Goal: Task Accomplishment & Management: Use online tool/utility

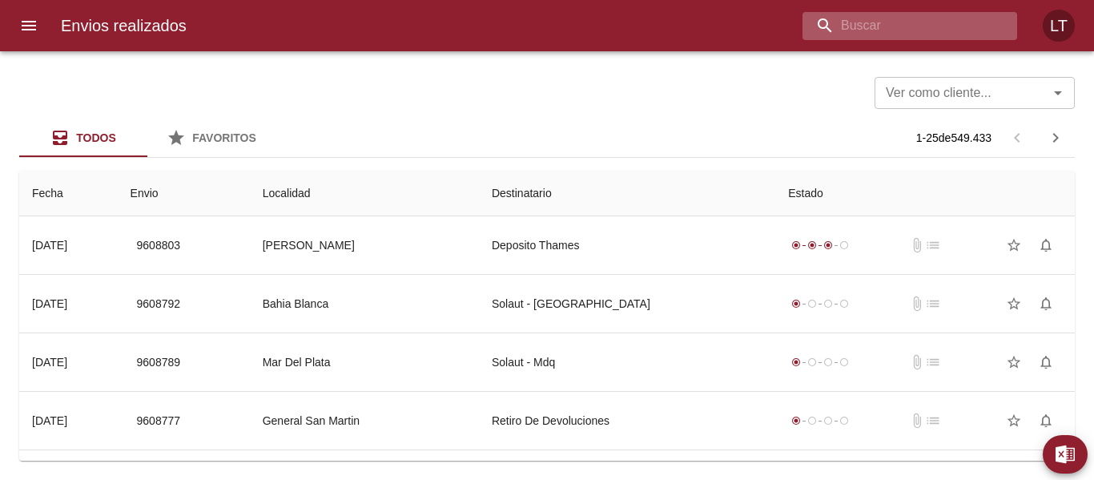
click at [931, 33] on input "buscar" at bounding box center [895, 26] width 187 height 28
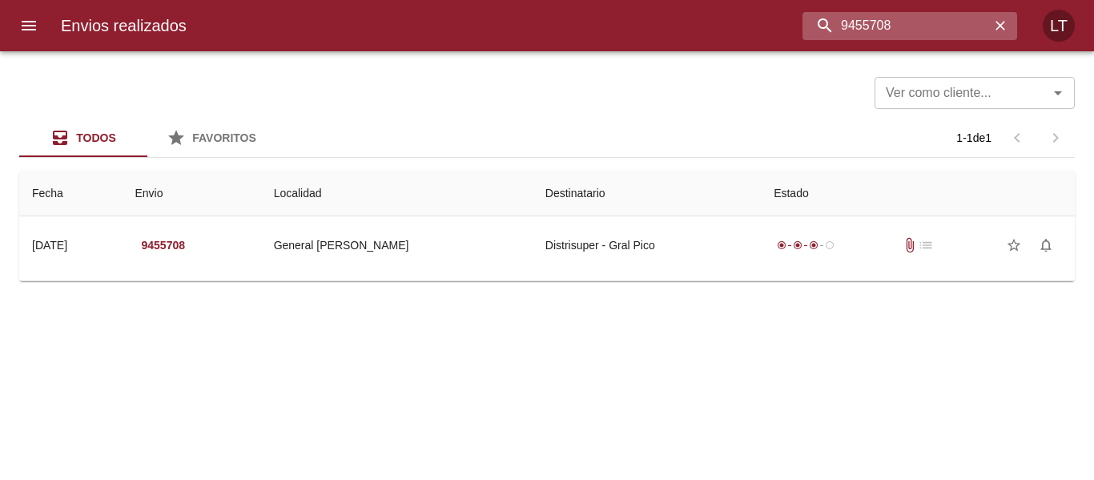
click at [901, 31] on input "9455708" at bounding box center [895, 26] width 187 height 28
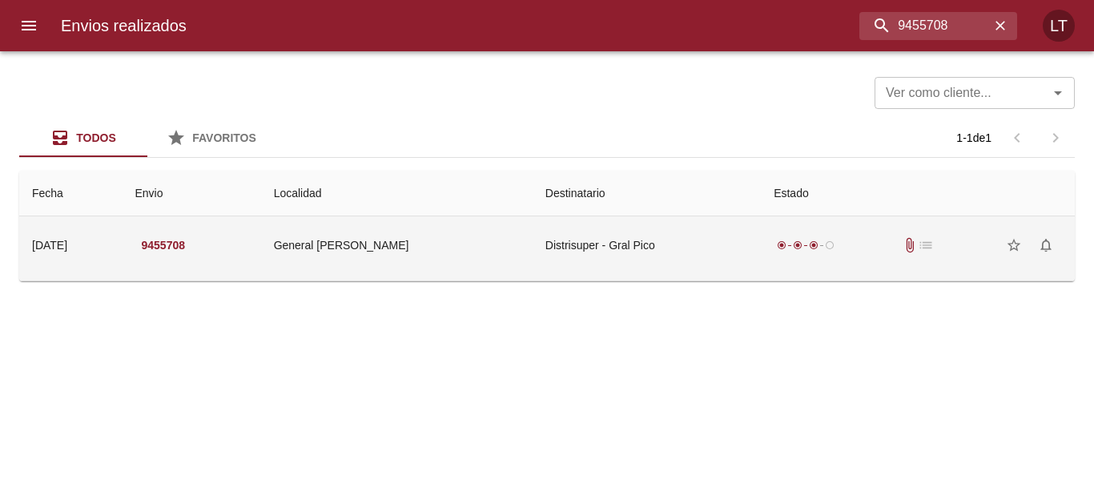
click at [661, 246] on td "Distrisuper - Gral Pico" at bounding box center [647, 245] width 228 height 58
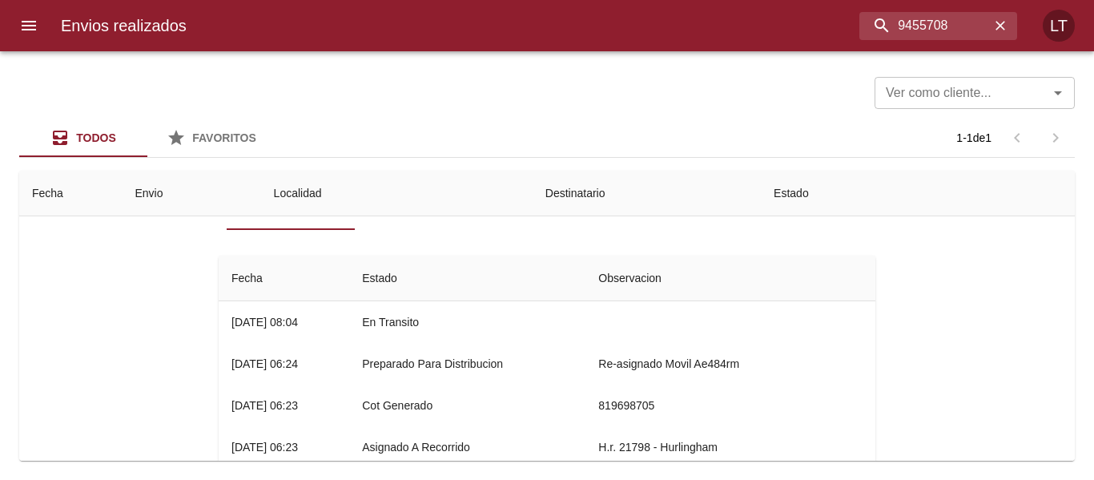
scroll to position [80, 0]
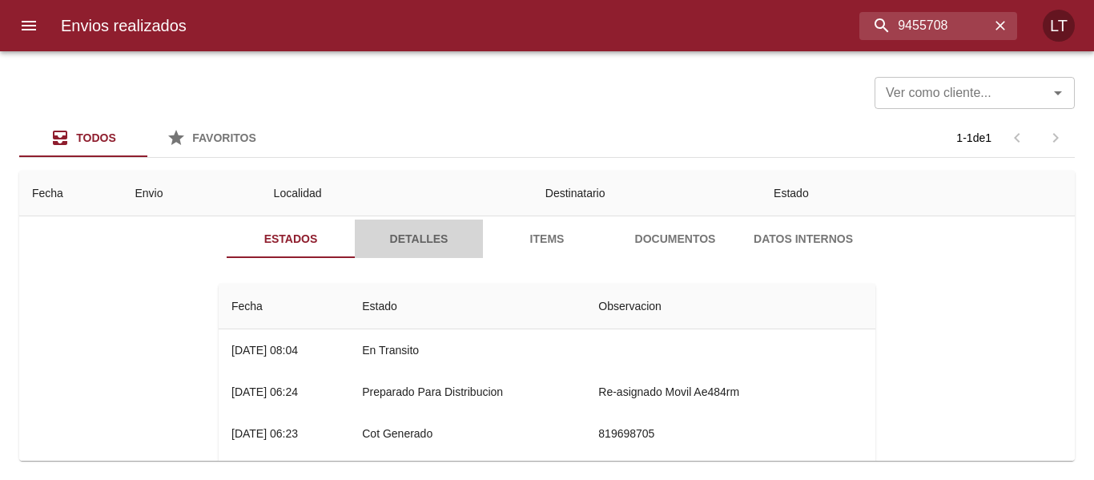
click at [422, 235] on span "Detalles" at bounding box center [418, 239] width 109 height 20
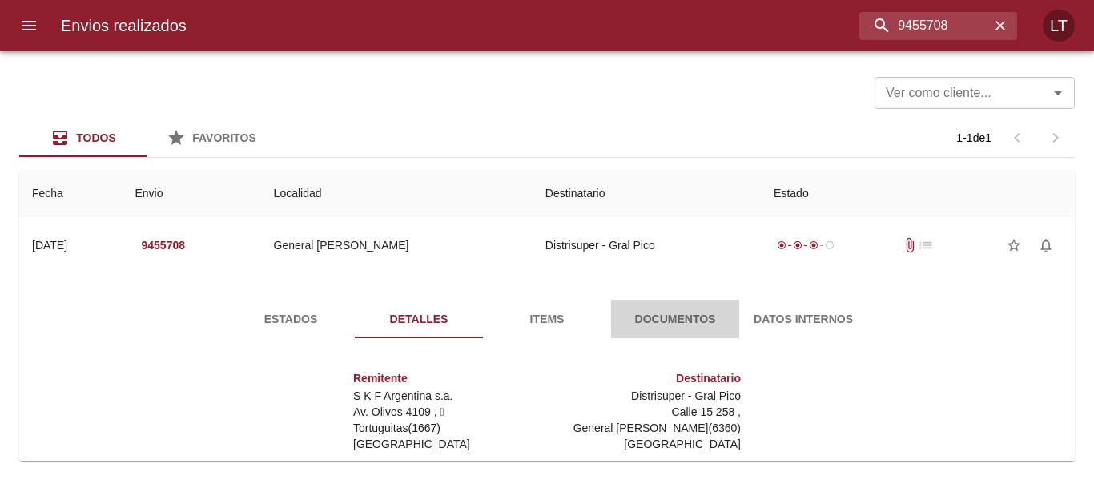
click at [654, 316] on span "Documentos" at bounding box center [675, 319] width 109 height 20
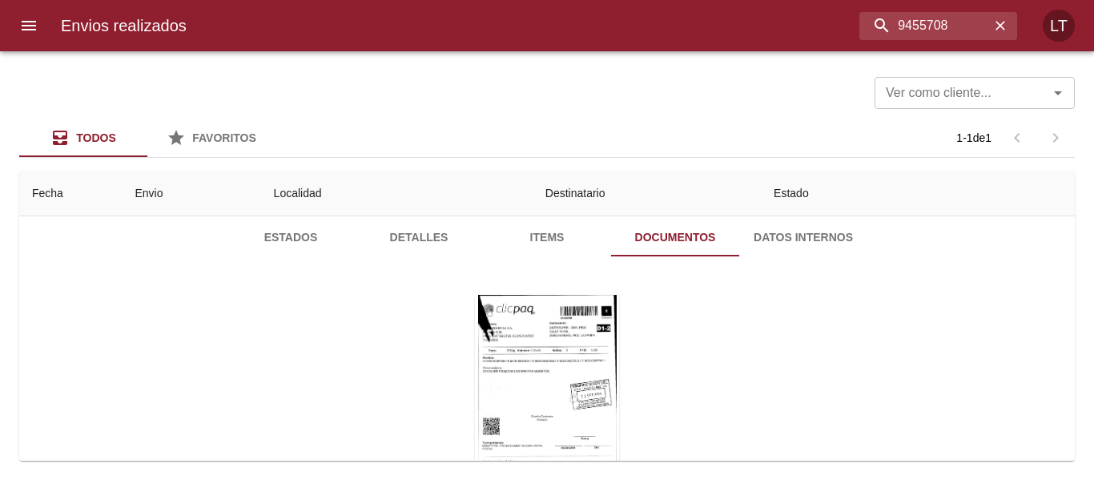
scroll to position [160, 0]
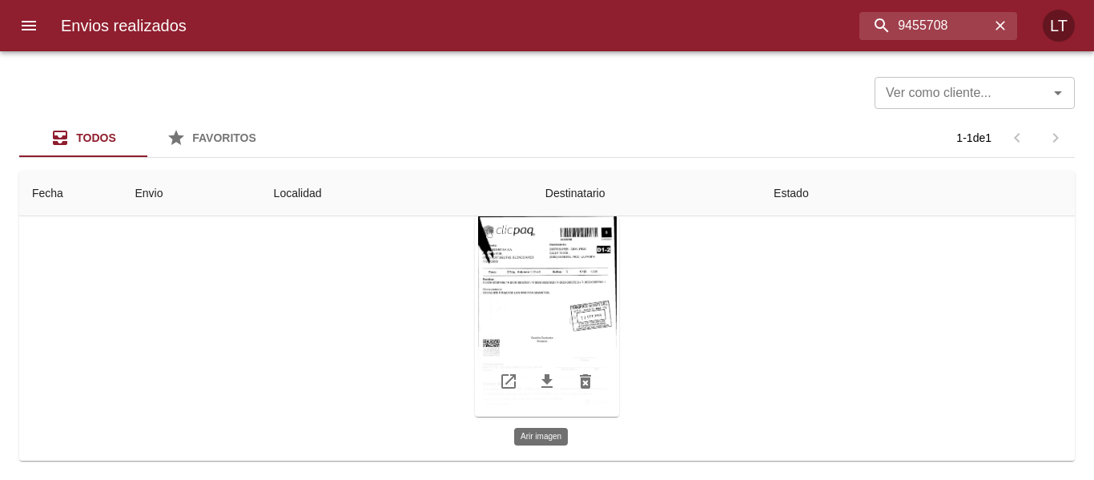
click at [487, 320] on div "Tabla de envíos del cliente" at bounding box center [547, 316] width 144 height 200
click at [472, 135] on div "Todos Favoritos 1 - 1 de 1" at bounding box center [546, 138] width 1055 height 38
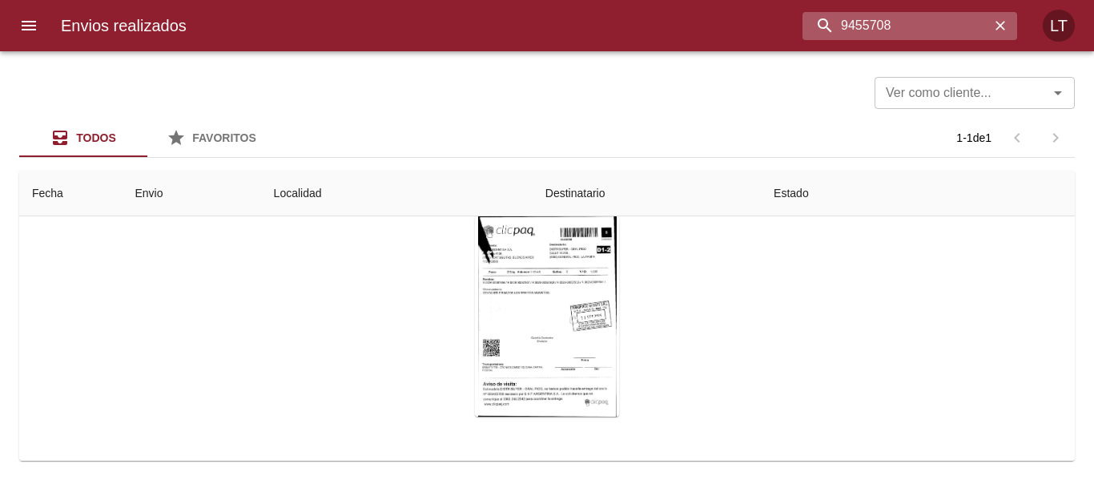
click at [914, 18] on input "9455708" at bounding box center [895, 26] width 187 height 28
type input "9545546"
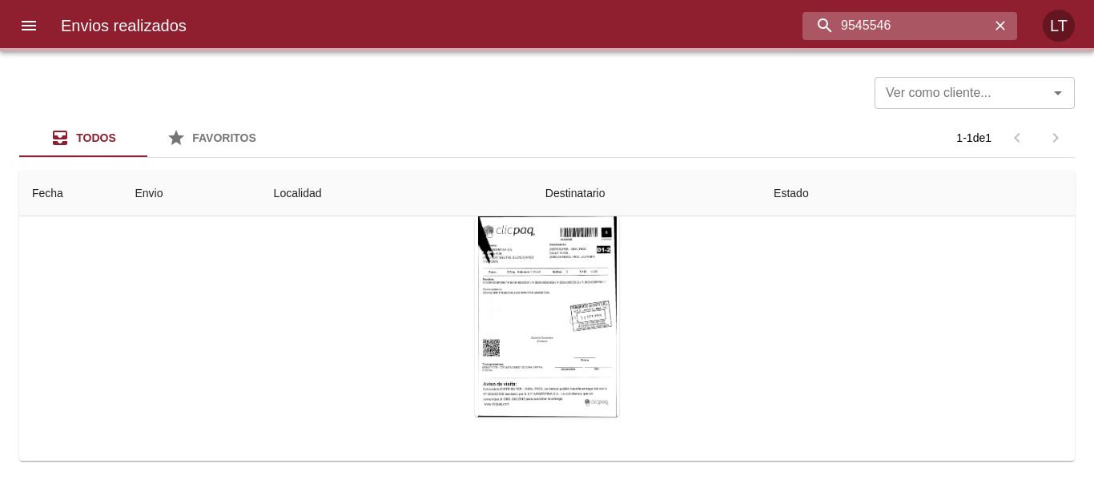
scroll to position [0, 0]
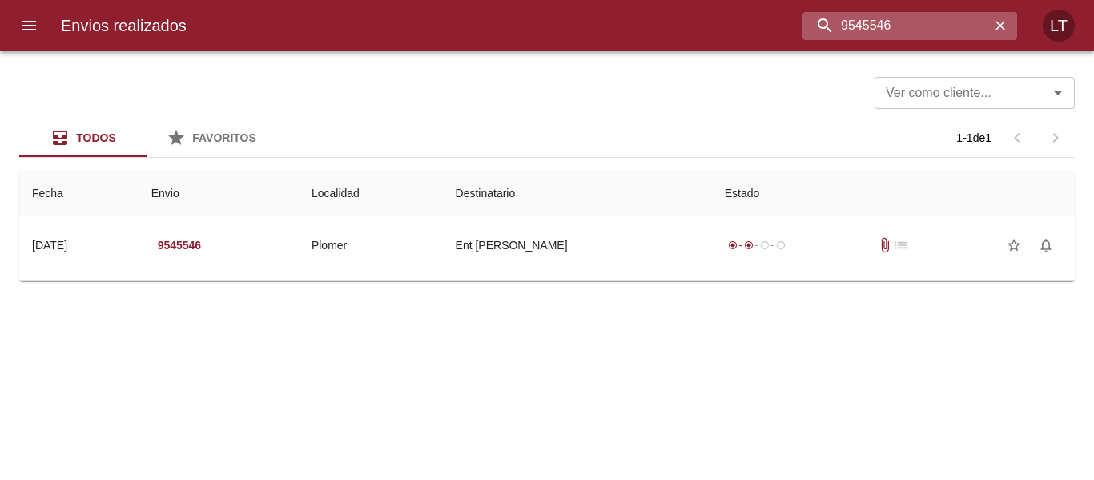
click at [858, 28] on input "9545546" at bounding box center [895, 26] width 187 height 28
click at [47, 24] on button "menu" at bounding box center [29, 25] width 38 height 38
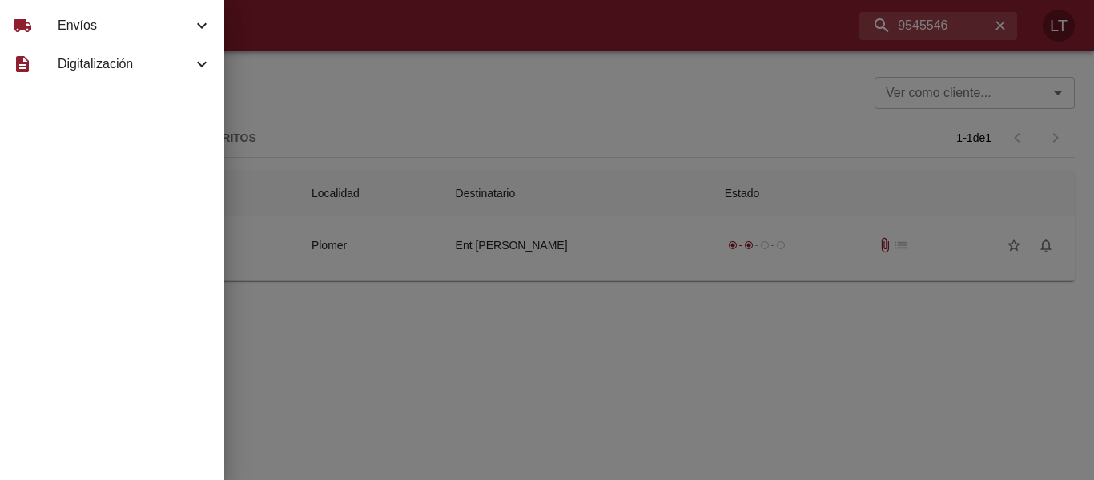
click at [47, 24] on div "local_shipping" at bounding box center [35, 25] width 45 height 19
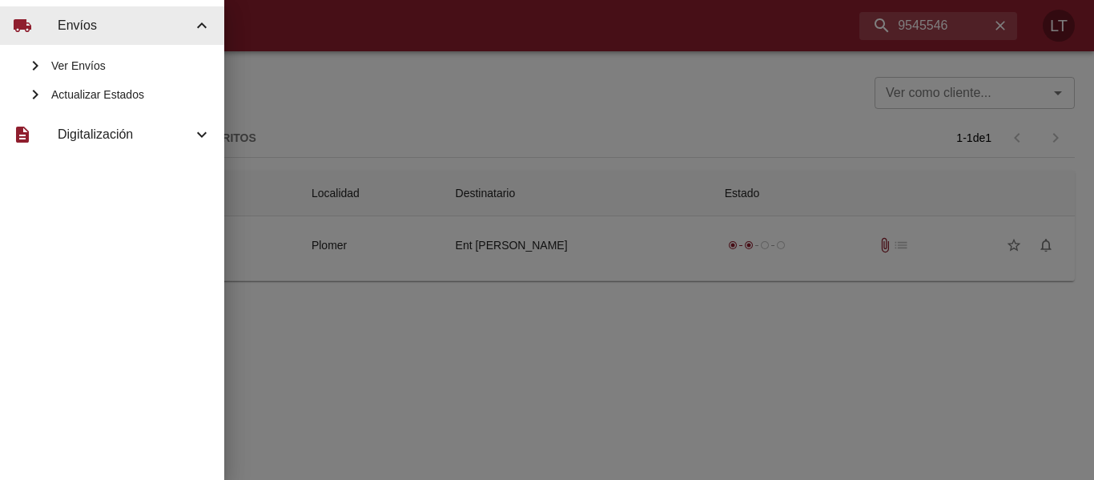
click at [89, 86] on div "Actualizar Estados" at bounding box center [112, 94] width 224 height 29
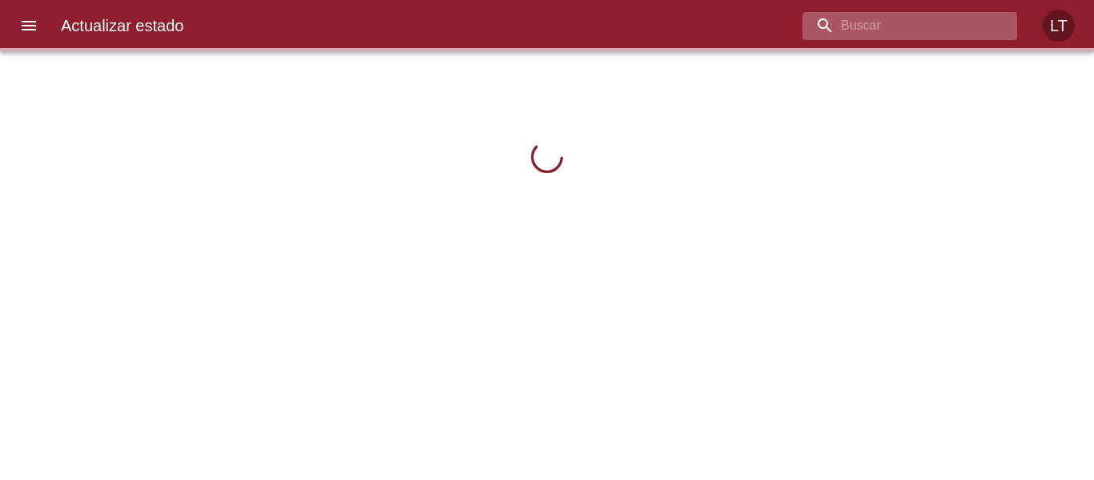
click at [952, 20] on input "buscar" at bounding box center [895, 26] width 187 height 28
paste input "9545546"
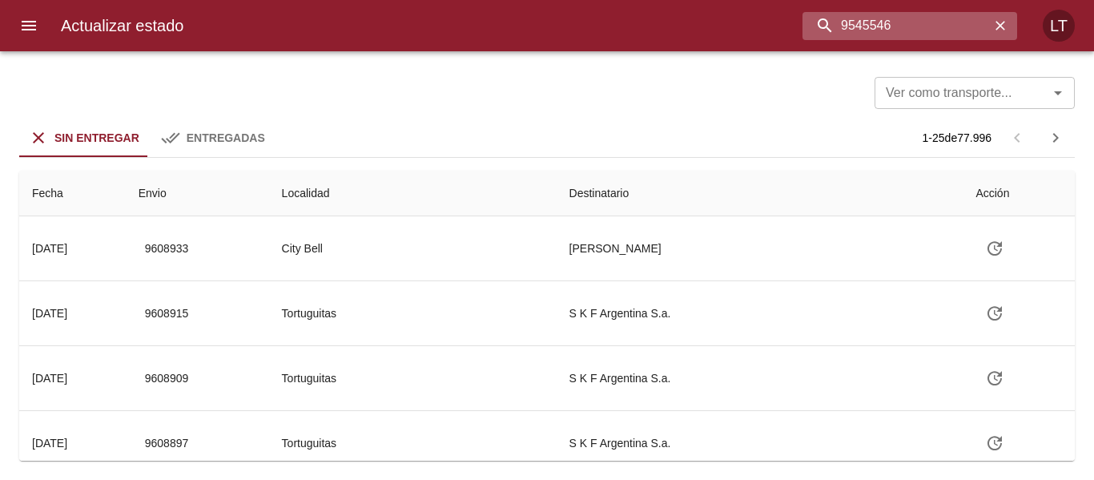
type input "9545546"
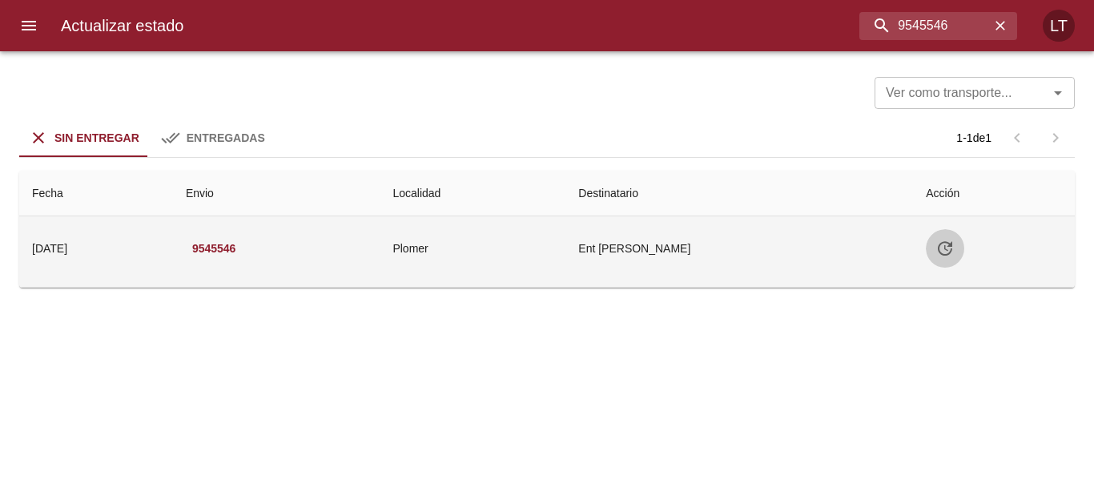
click at [949, 251] on icon "Tabla de envíos del cliente" at bounding box center [944, 248] width 19 height 19
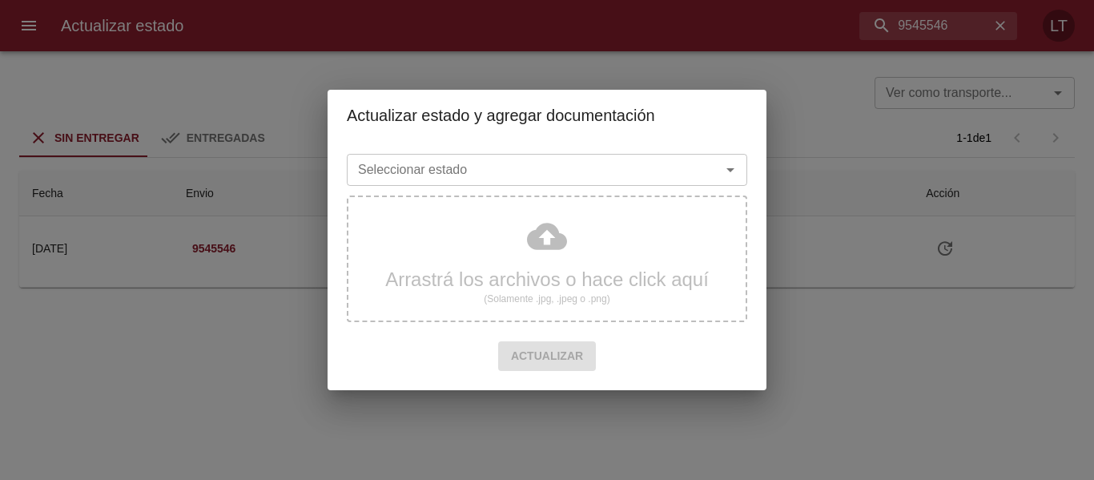
click at [511, 162] on input "Seleccionar estado" at bounding box center [524, 170] width 344 height 22
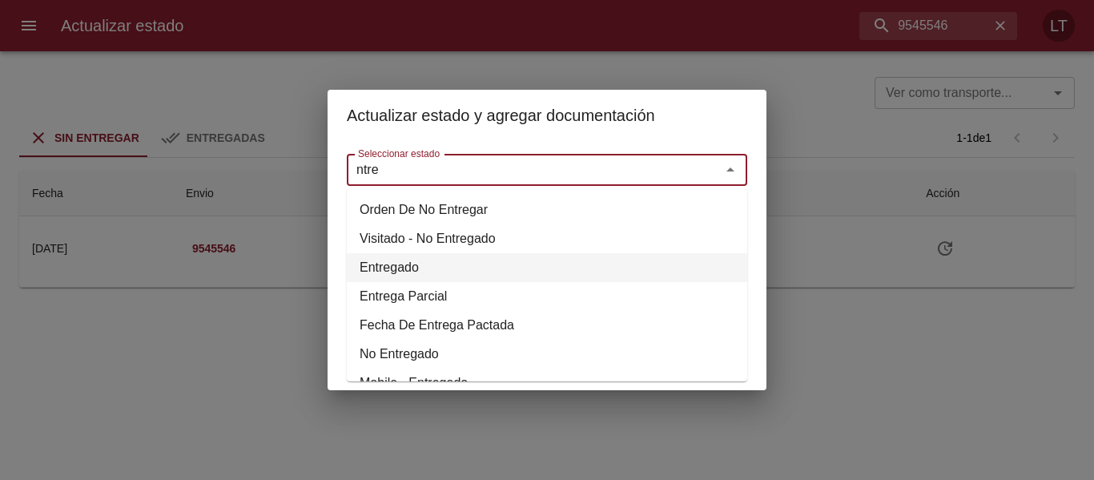
click at [399, 271] on li "Entregado" at bounding box center [547, 267] width 400 height 29
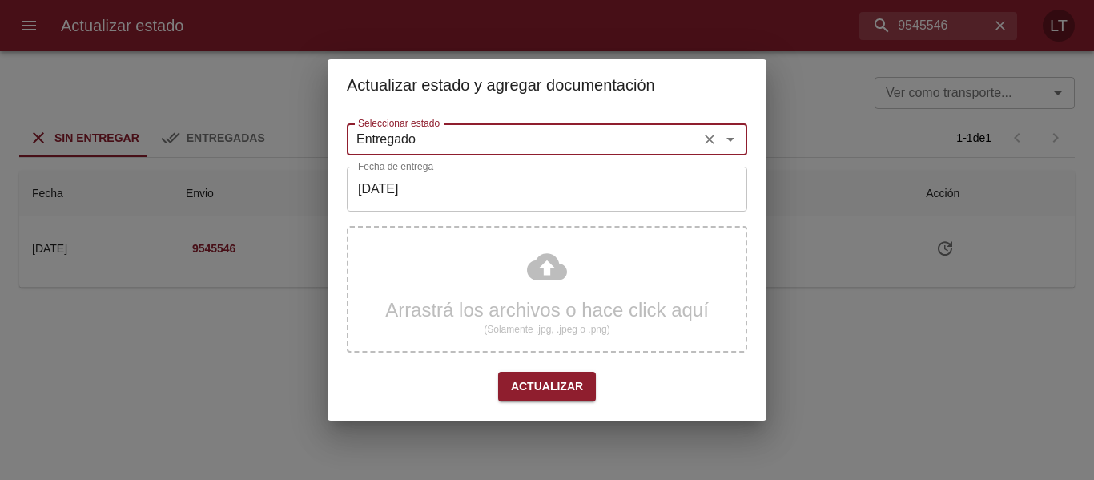
type input "Entregado"
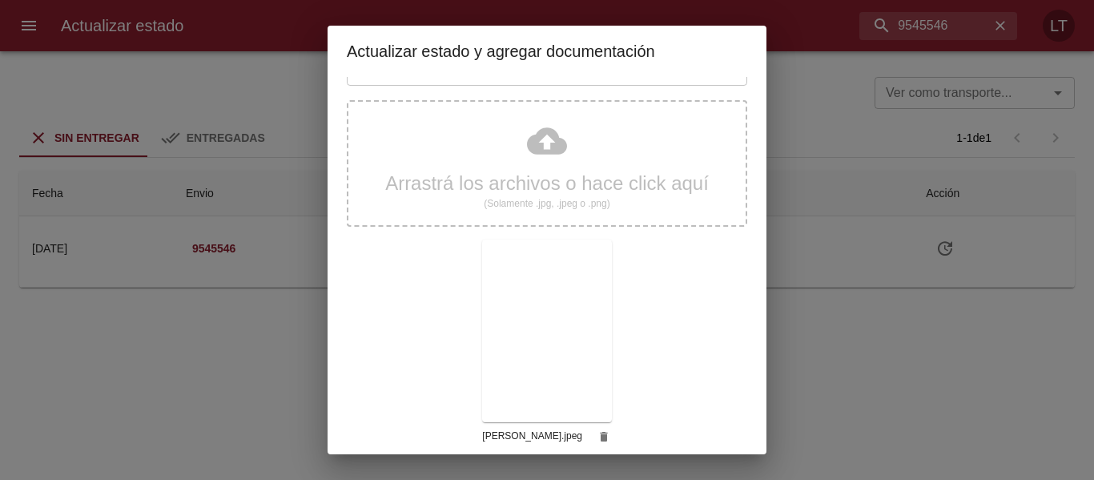
scroll to position [150, 0]
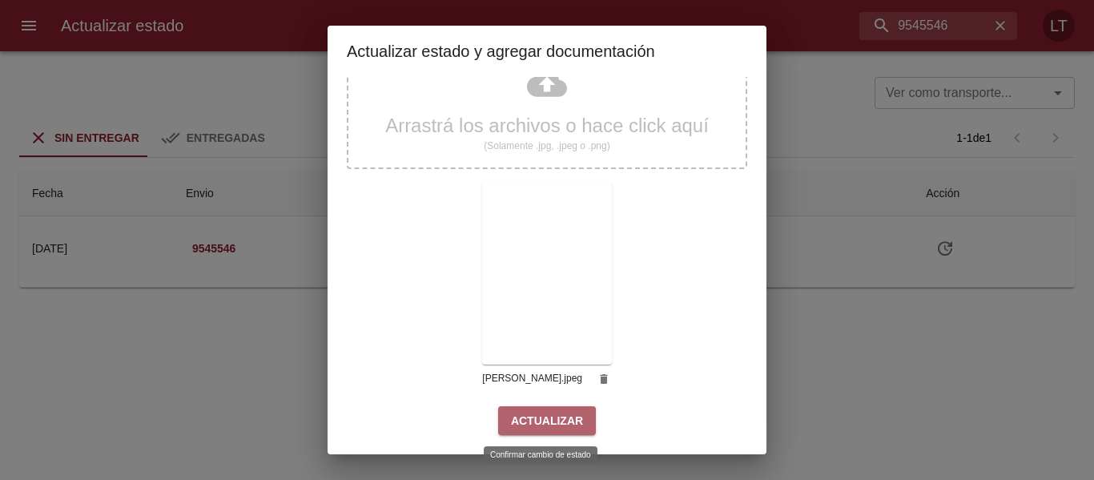
click at [544, 420] on span "Actualizar" at bounding box center [547, 421] width 72 height 20
